Goal: Information Seeking & Learning: Check status

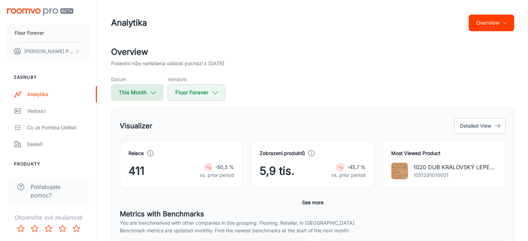
click at [146, 97] on button "This Month" at bounding box center [137, 92] width 52 height 17
select select "8"
select select "2025"
select select "8"
select select "2025"
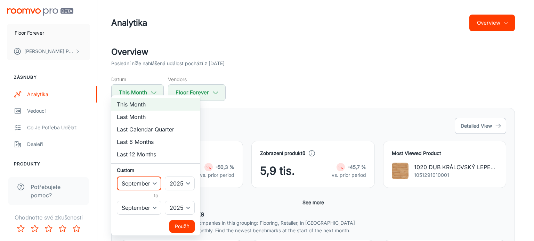
click at [153, 183] on select "January February March April May June July August September October November De…" at bounding box center [139, 184] width 44 height 14
click at [185, 225] on button "Použít" at bounding box center [181, 227] width 25 height 13
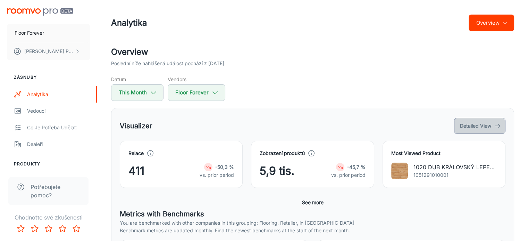
click at [468, 125] on button "Detailed View" at bounding box center [479, 126] width 51 height 16
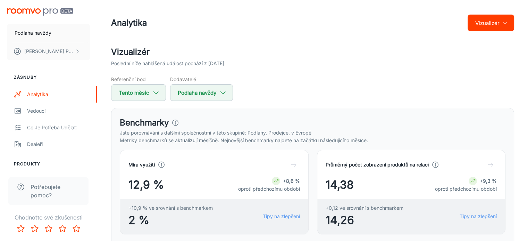
click at [312, 85] on div "Referenční bod Tento měsíc Dodavatelé Podlaha navždy" at bounding box center [312, 88] width 403 height 25
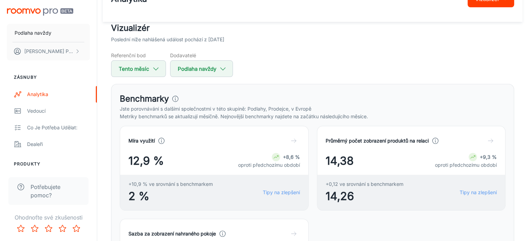
scroll to position [35, 0]
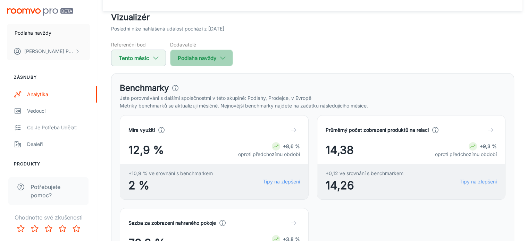
click at [222, 59] on polyline "button" at bounding box center [223, 58] width 5 height 2
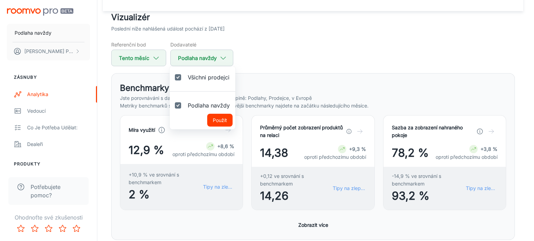
click at [293, 59] on div at bounding box center [267, 120] width 534 height 241
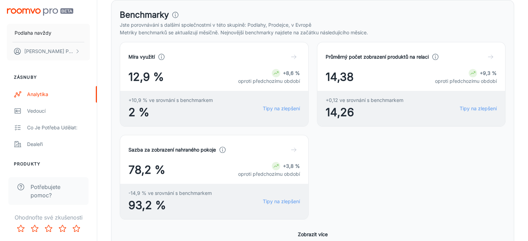
scroll to position [139, 0]
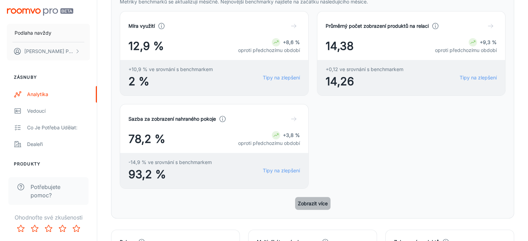
click at [322, 201] on font "Zobrazit více" at bounding box center [313, 204] width 30 height 6
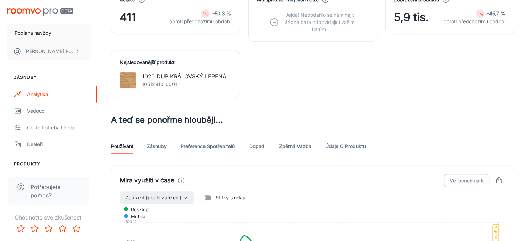
scroll to position [557, 0]
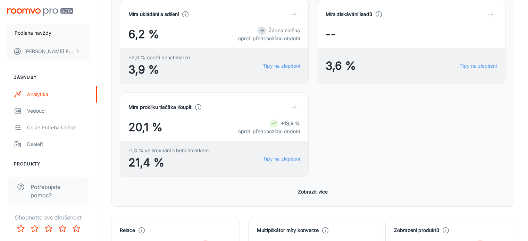
scroll to position [452, 0]
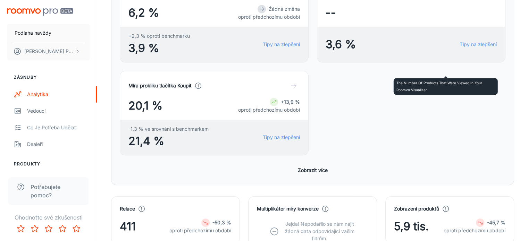
click at [443, 205] on icon at bounding box center [446, 209] width 8 height 8
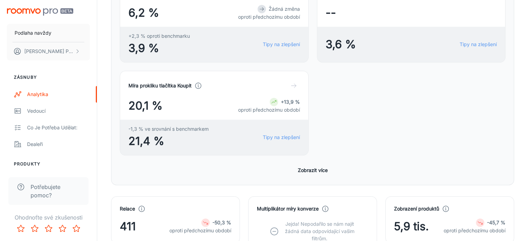
click at [172, 205] on div "Relace" at bounding box center [176, 209] width 112 height 8
click at [207, 220] on icon at bounding box center [206, 223] width 6 height 6
click at [223, 220] on font "-50,3 %" at bounding box center [222, 223] width 19 height 6
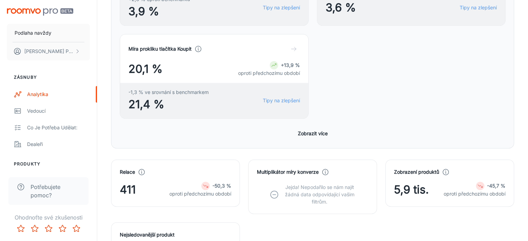
scroll to position [521, 0]
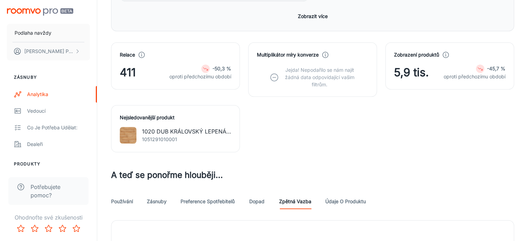
scroll to position [625, 0]
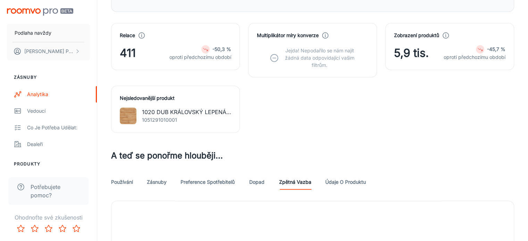
click at [164, 173] on link "Zásnuby" at bounding box center [157, 181] width 20 height 17
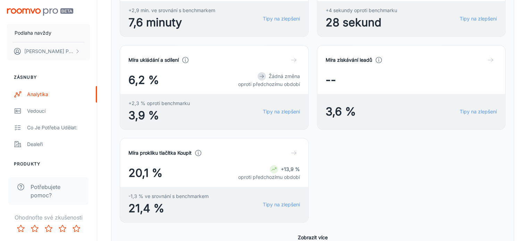
scroll to position [452, 0]
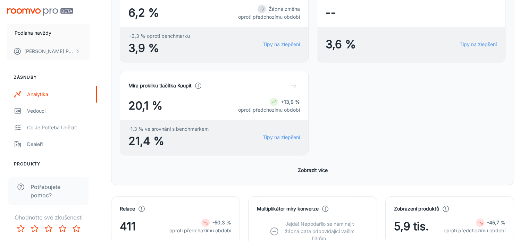
click at [161, 188] on div "Relace 411 -50,3 % oproti předchozímu období" at bounding box center [171, 219] width 137 height 63
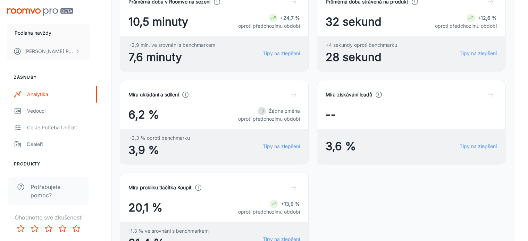
scroll to position [313, 0]
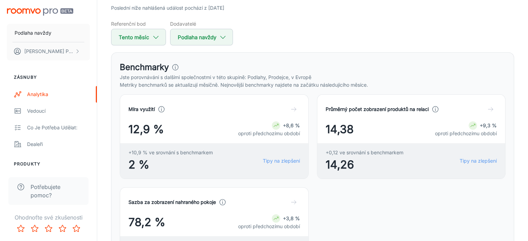
scroll to position [0, 0]
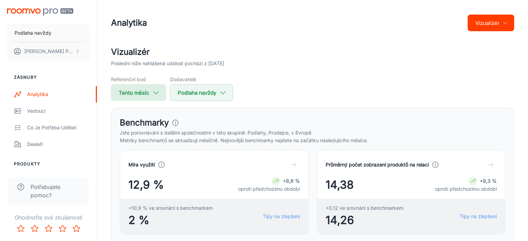
click at [129, 89] on font "Tento měsíc" at bounding box center [134, 92] width 31 height 9
select select "8"
select select "2025"
select select "8"
select select "2025"
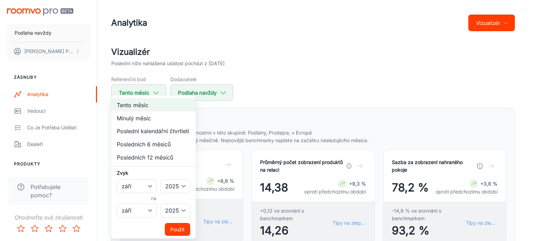
click at [313, 74] on div at bounding box center [267, 120] width 534 height 241
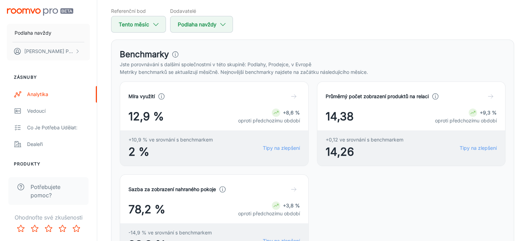
scroll to position [69, 0]
